Goal: Task Accomplishment & Management: Manage account settings

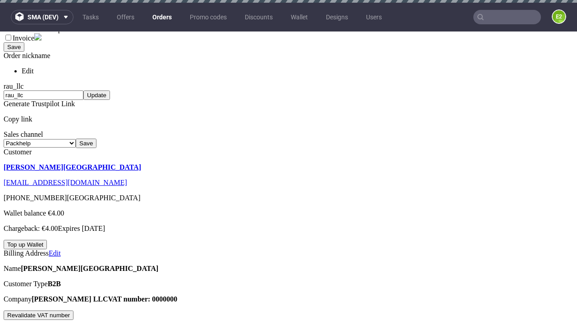
scroll to position [3, 0]
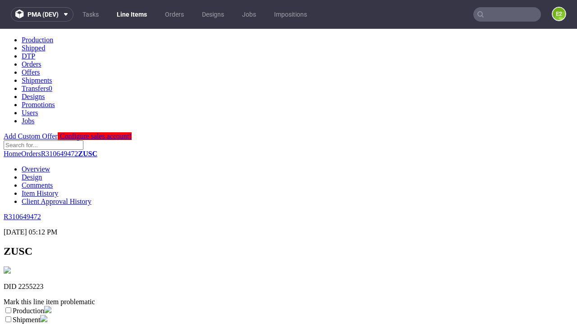
scroll to position [159, 0]
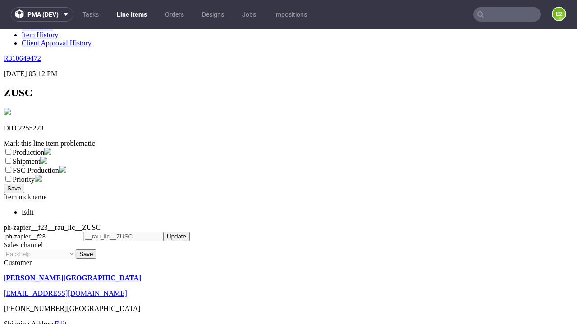
select select "dtp_ca_needed"
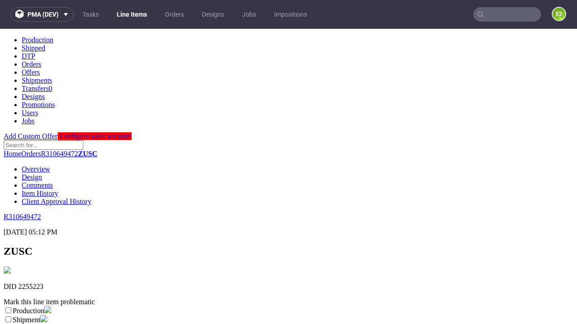
scroll to position [0, 0]
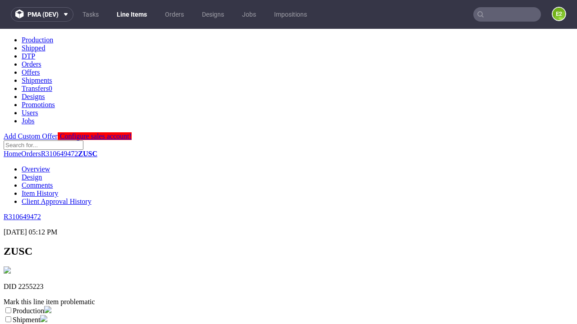
checkbox input "true"
